Goal: Transaction & Acquisition: Purchase product/service

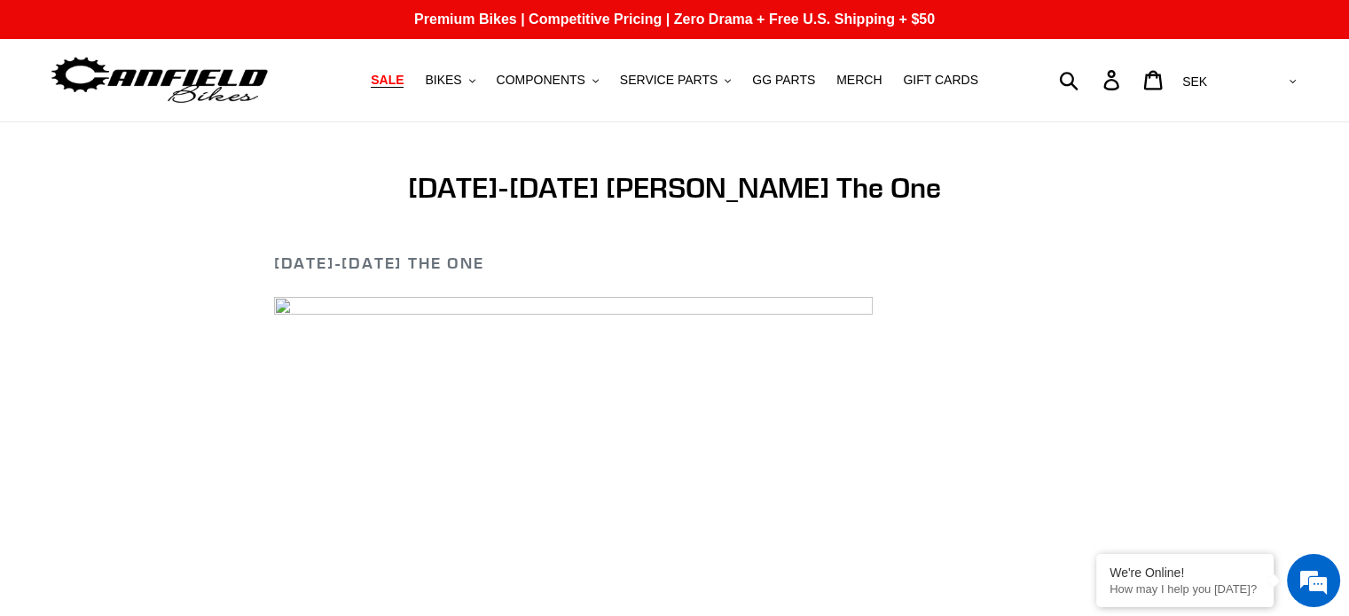
click at [404, 83] on span "SALE" at bounding box center [387, 80] width 33 height 15
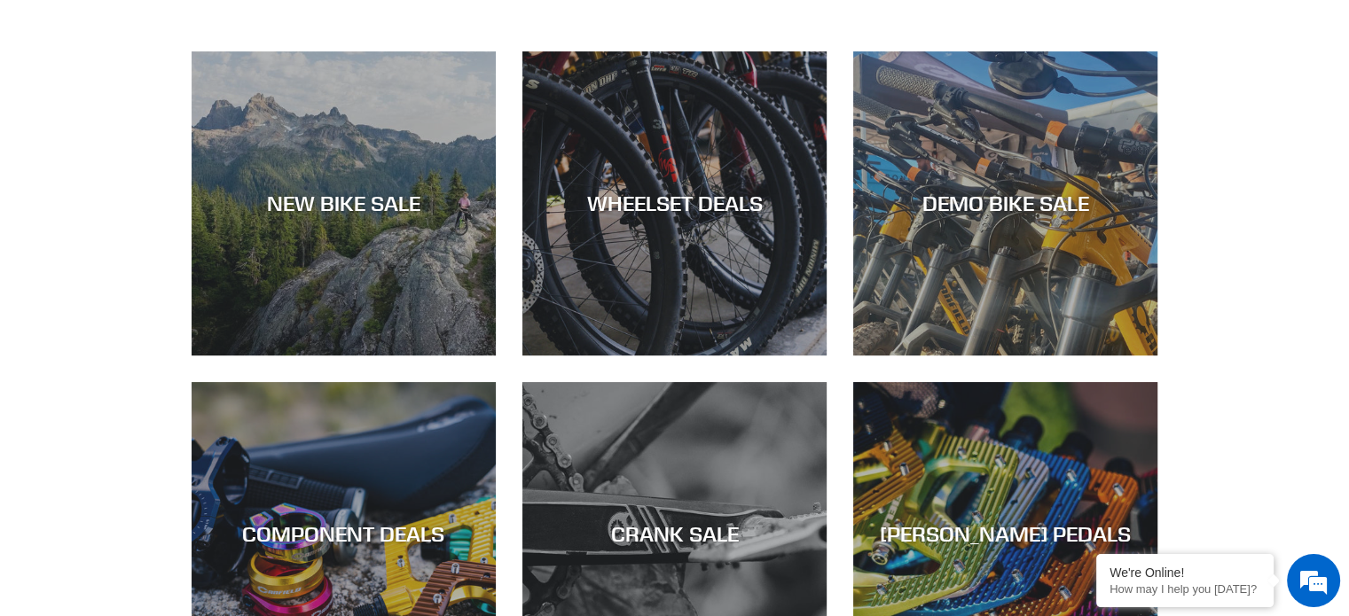
scroll to position [474, 0]
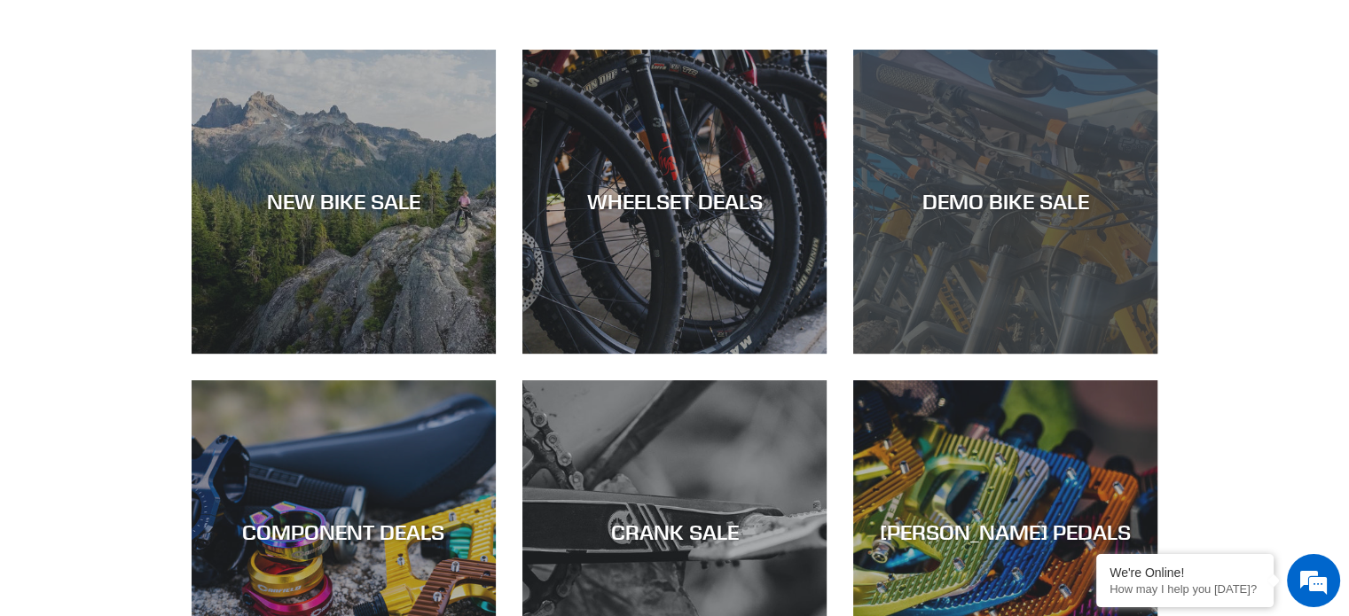
click at [1016, 201] on div "DEMO BIKE SALE" at bounding box center [1005, 202] width 304 height 26
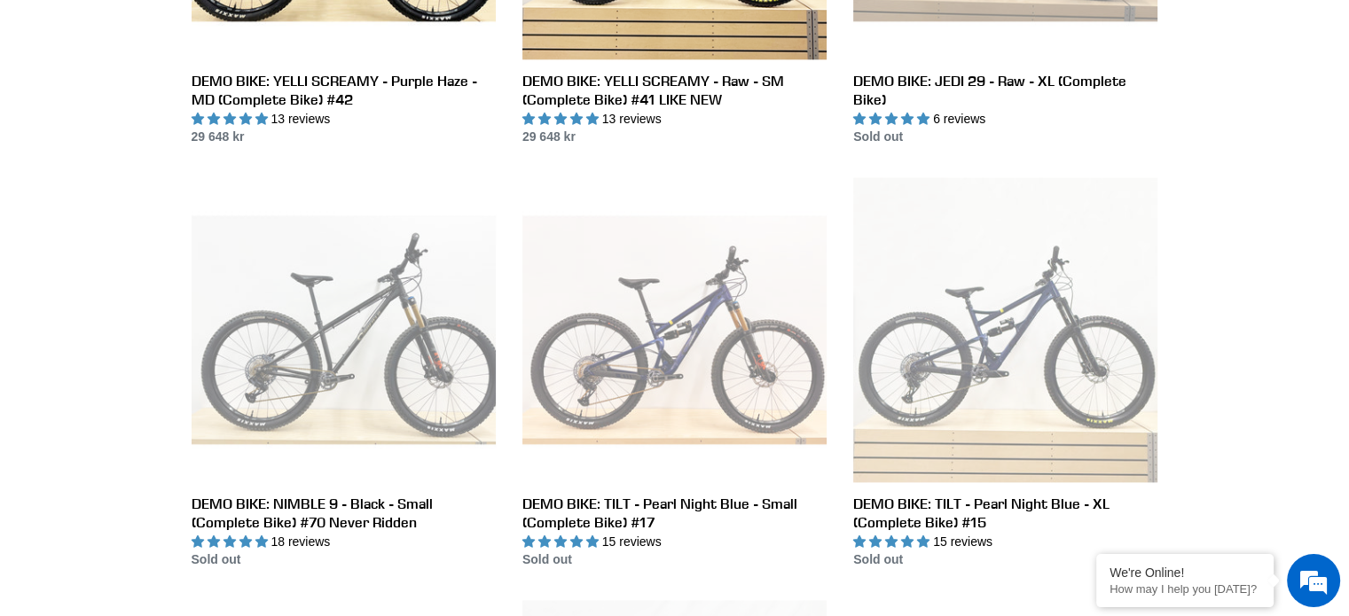
scroll to position [2033, 0]
